Goal: Task Accomplishment & Management: Manage account settings

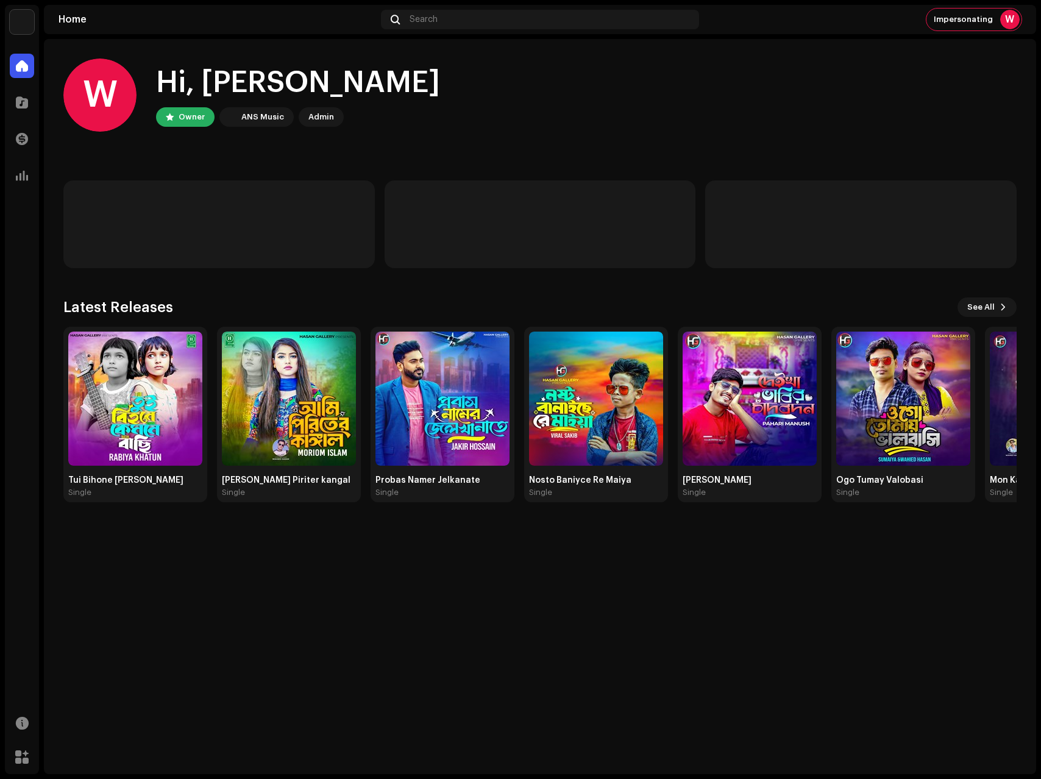
click at [242, 287] on div "W Hi, [PERSON_NAME] Owner ANS Music Admin Latest Releases See All Tui Bihone Ke…" at bounding box center [539, 280] width 953 height 482
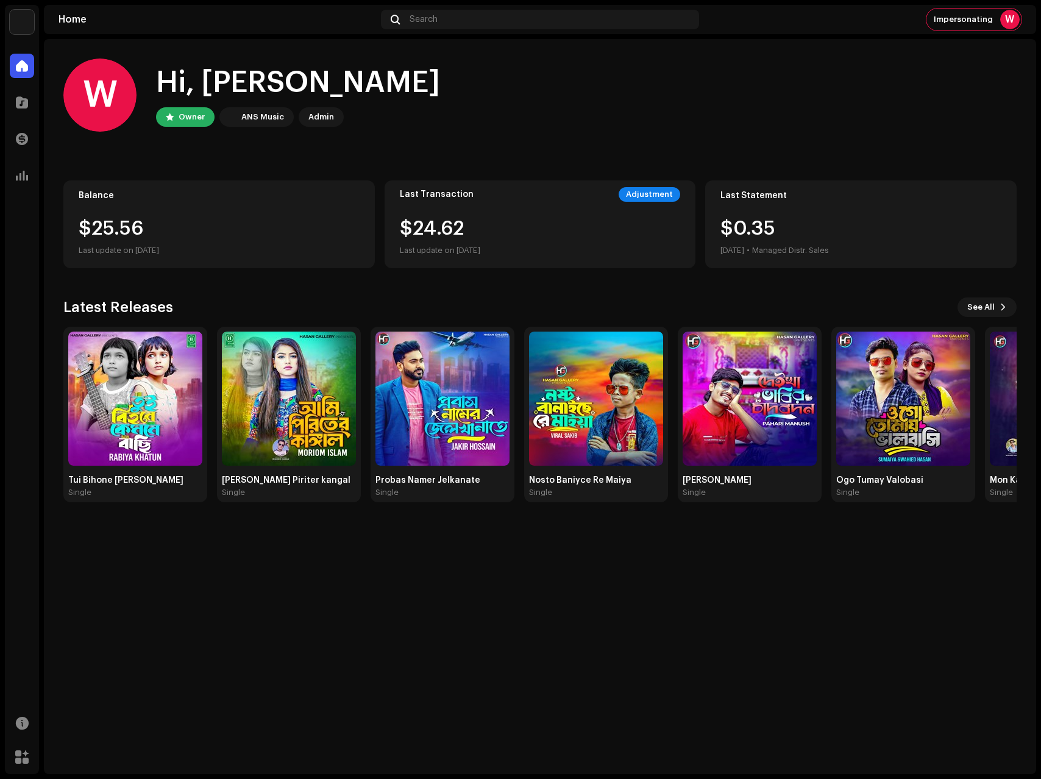
click at [26, 32] on img at bounding box center [22, 22] width 24 height 24
click at [157, 27] on span at bounding box center [160, 28] width 7 height 10
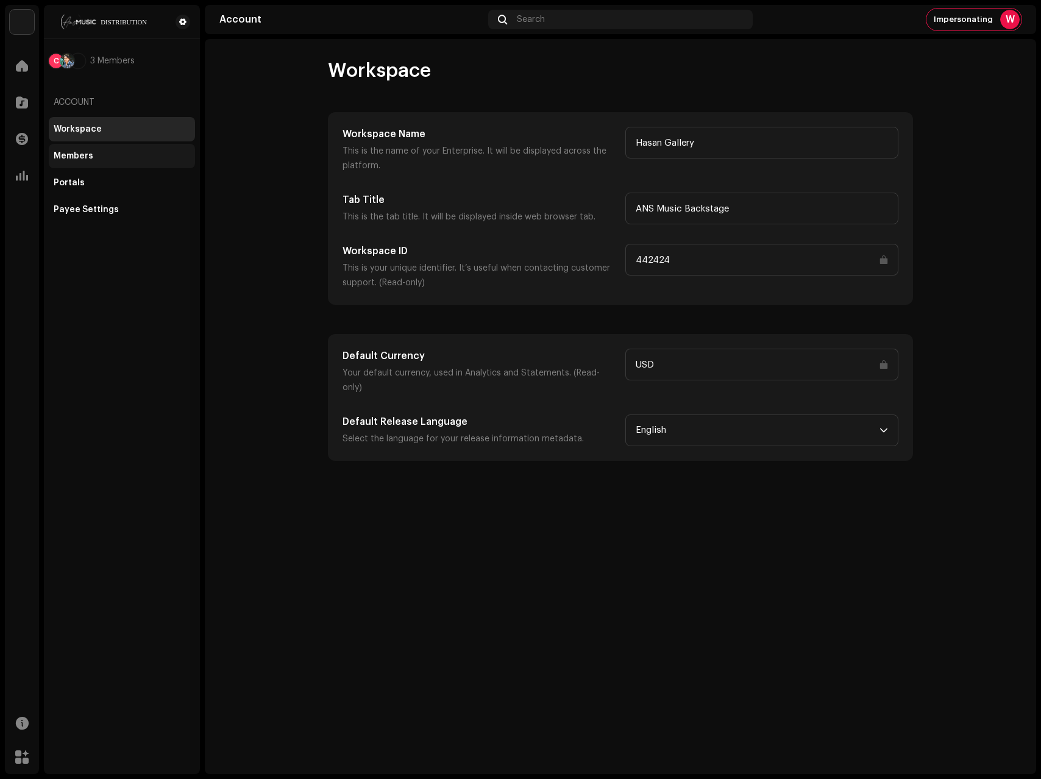
click at [65, 162] on div "Members" at bounding box center [122, 156] width 146 height 24
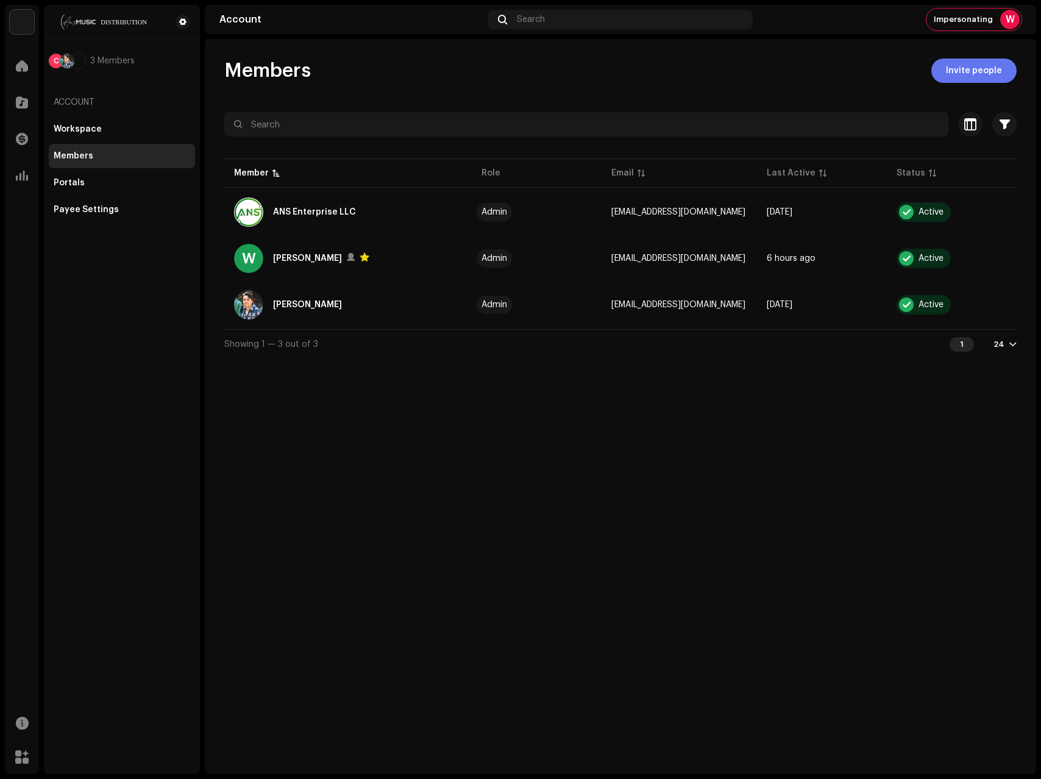
click at [1004, 77] on button "Invite people" at bounding box center [973, 70] width 85 height 24
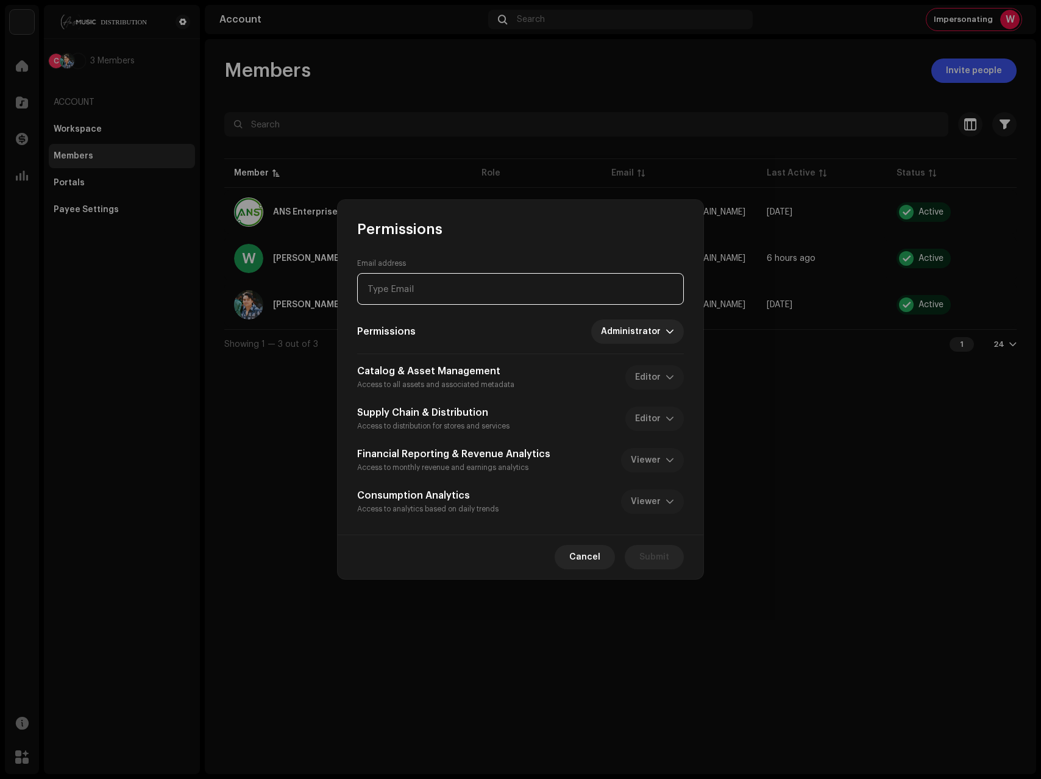
paste input "[EMAIL_ADDRESS][DOMAIN_NAME]"
type input "[EMAIL_ADDRESS][DOMAIN_NAME]"
click at [643, 556] on span "Submit" at bounding box center [654, 557] width 30 height 24
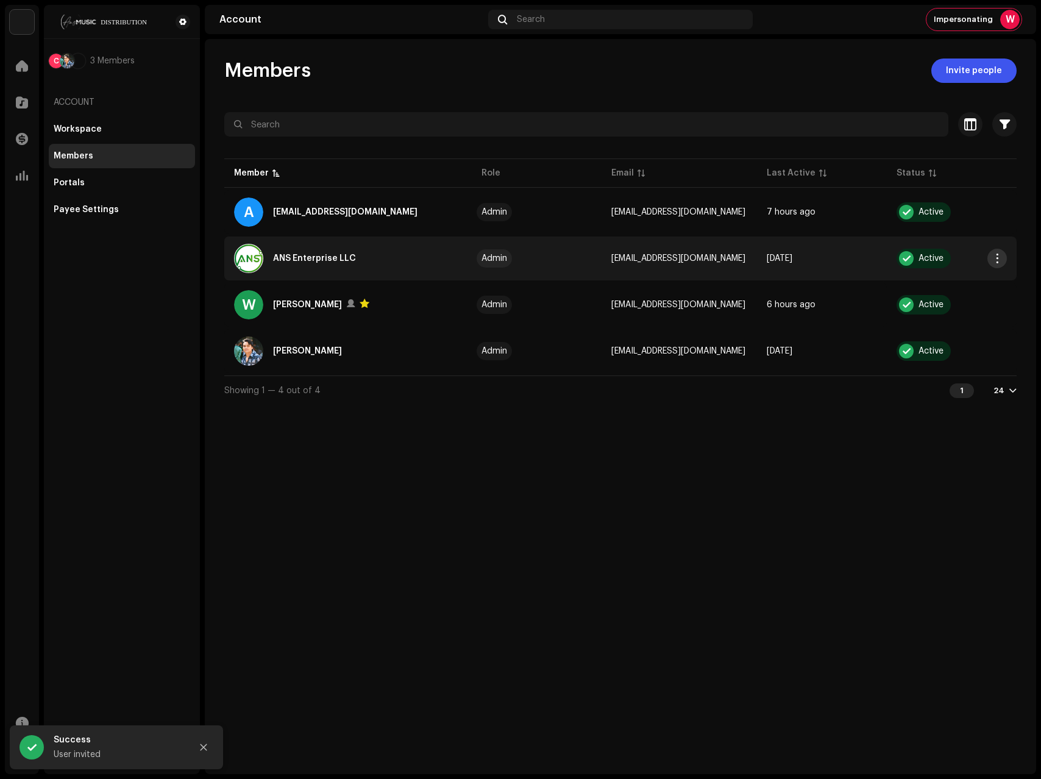
click at [1000, 258] on span "button" at bounding box center [996, 258] width 9 height 10
click at [905, 328] on div "Remove" at bounding box center [939, 334] width 123 height 24
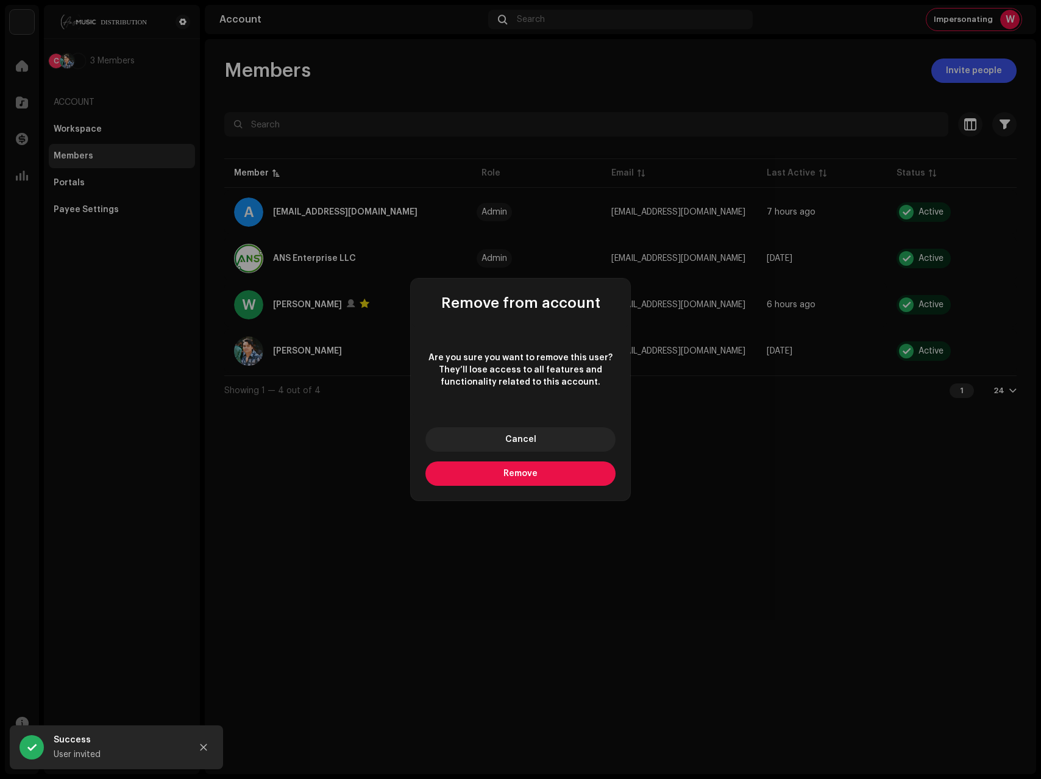
click at [490, 479] on button "Remove" at bounding box center [520, 473] width 190 height 24
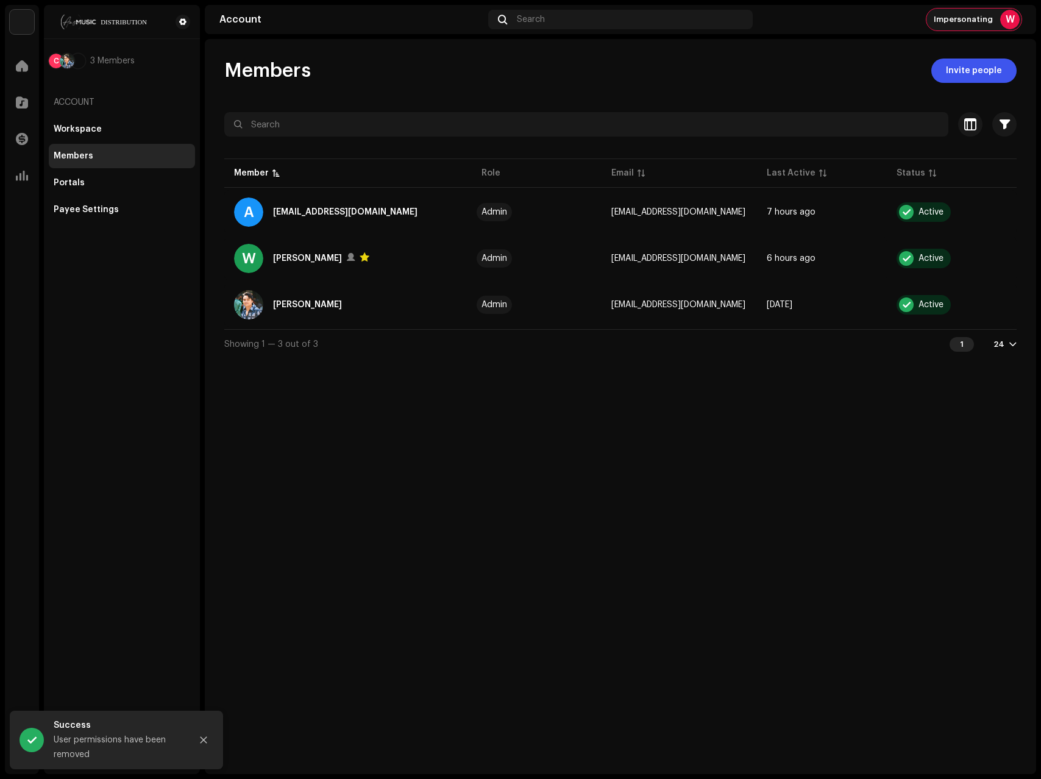
click at [1009, 19] on div "W" at bounding box center [1009, 19] width 19 height 19
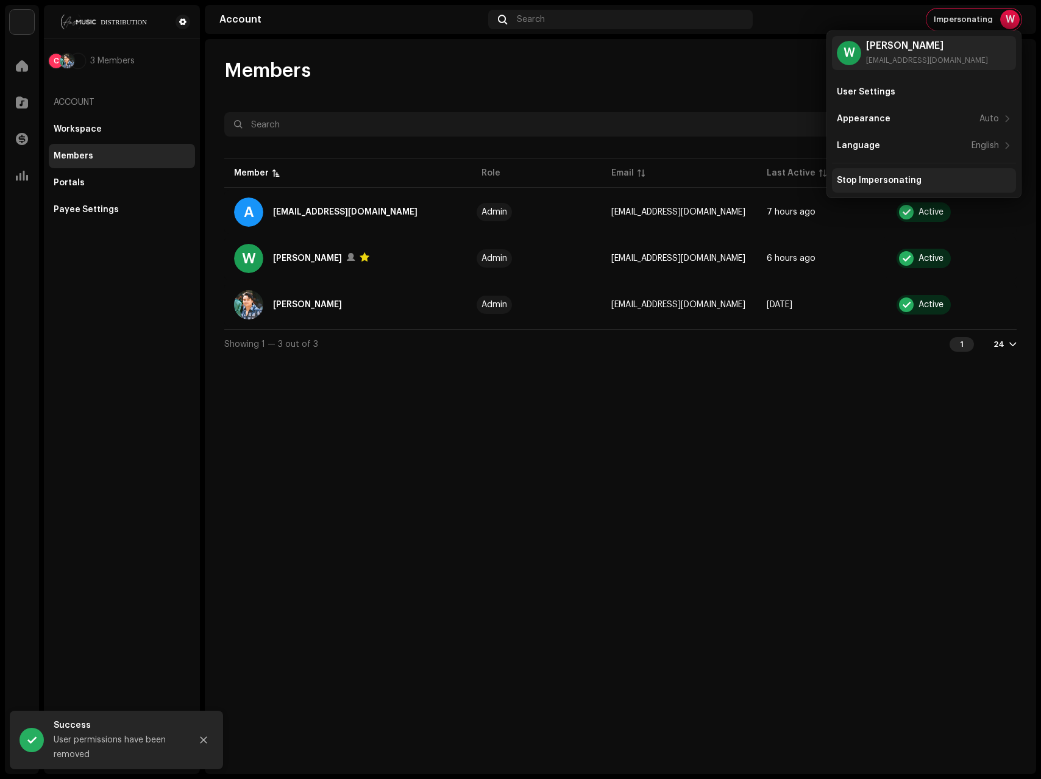
click at [885, 181] on div "Stop Impersonating" at bounding box center [878, 180] width 85 height 10
